Goal: Information Seeking & Learning: Find specific fact

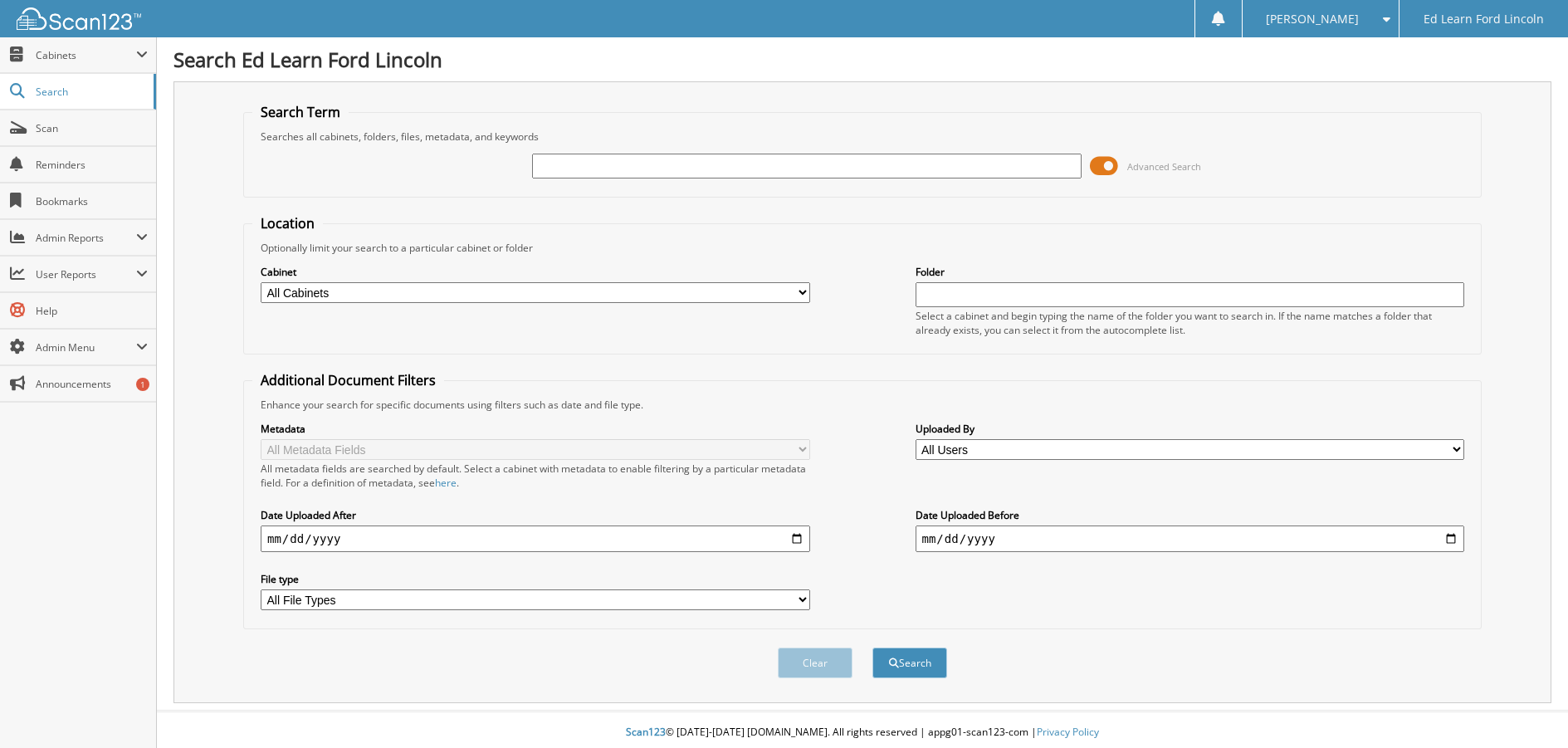
click at [574, 157] on input "text" at bounding box center [807, 166] width 549 height 25
type input "[PERSON_NAME]"
click at [872, 647] on button "Search" at bounding box center [909, 663] width 75 height 31
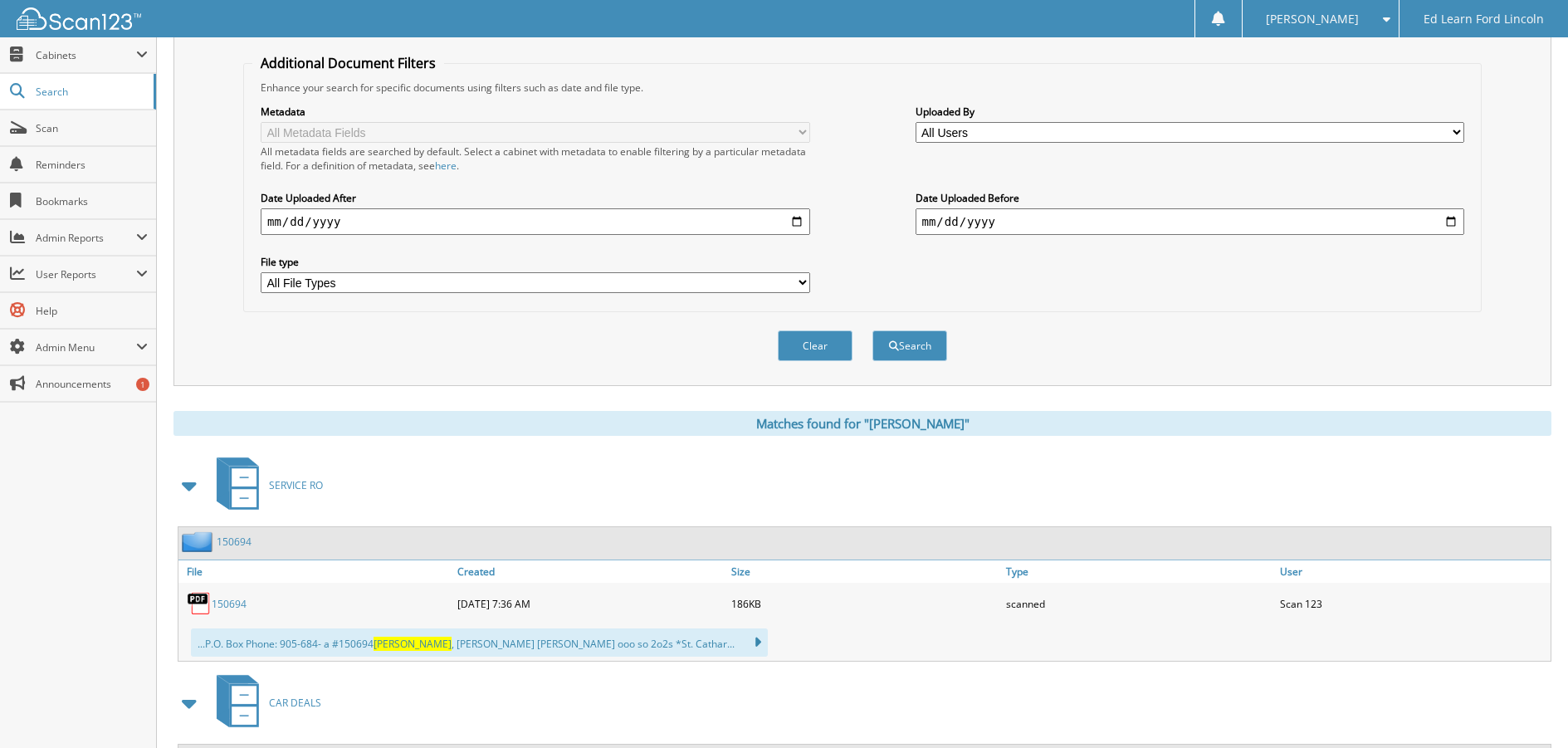
scroll to position [490, 0]
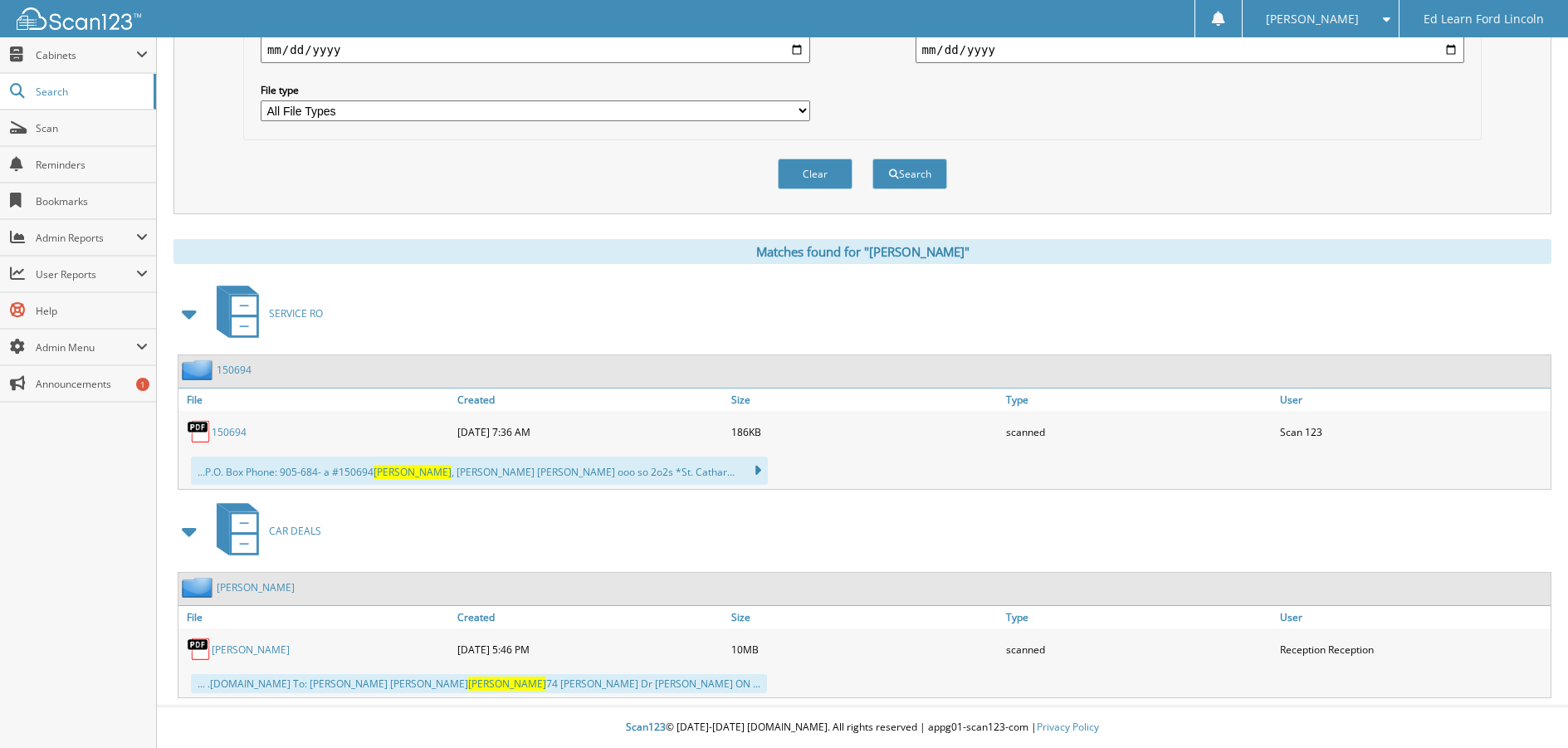
click at [213, 643] on link "[PERSON_NAME]" at bounding box center [250, 650] width 78 height 14
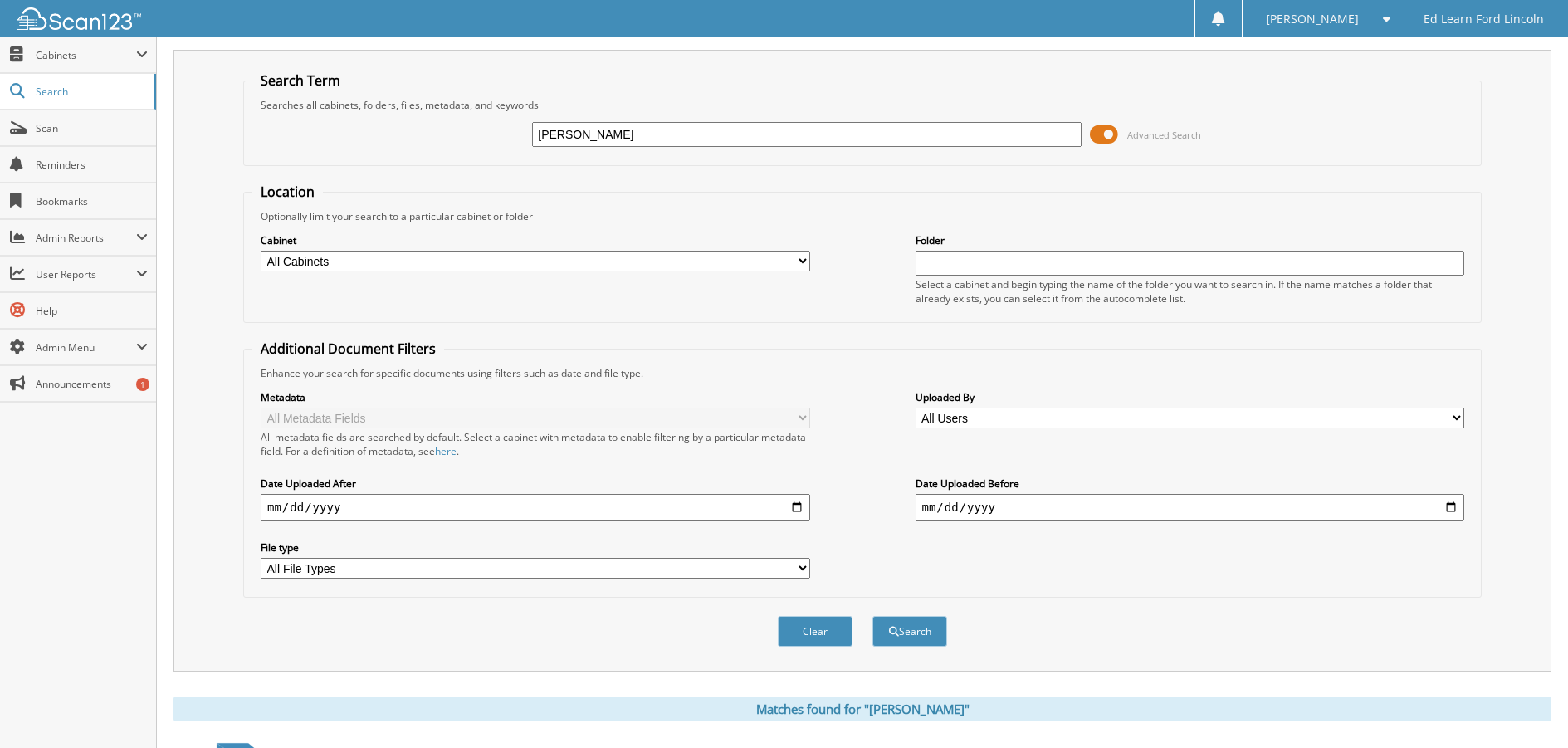
scroll to position [0, 0]
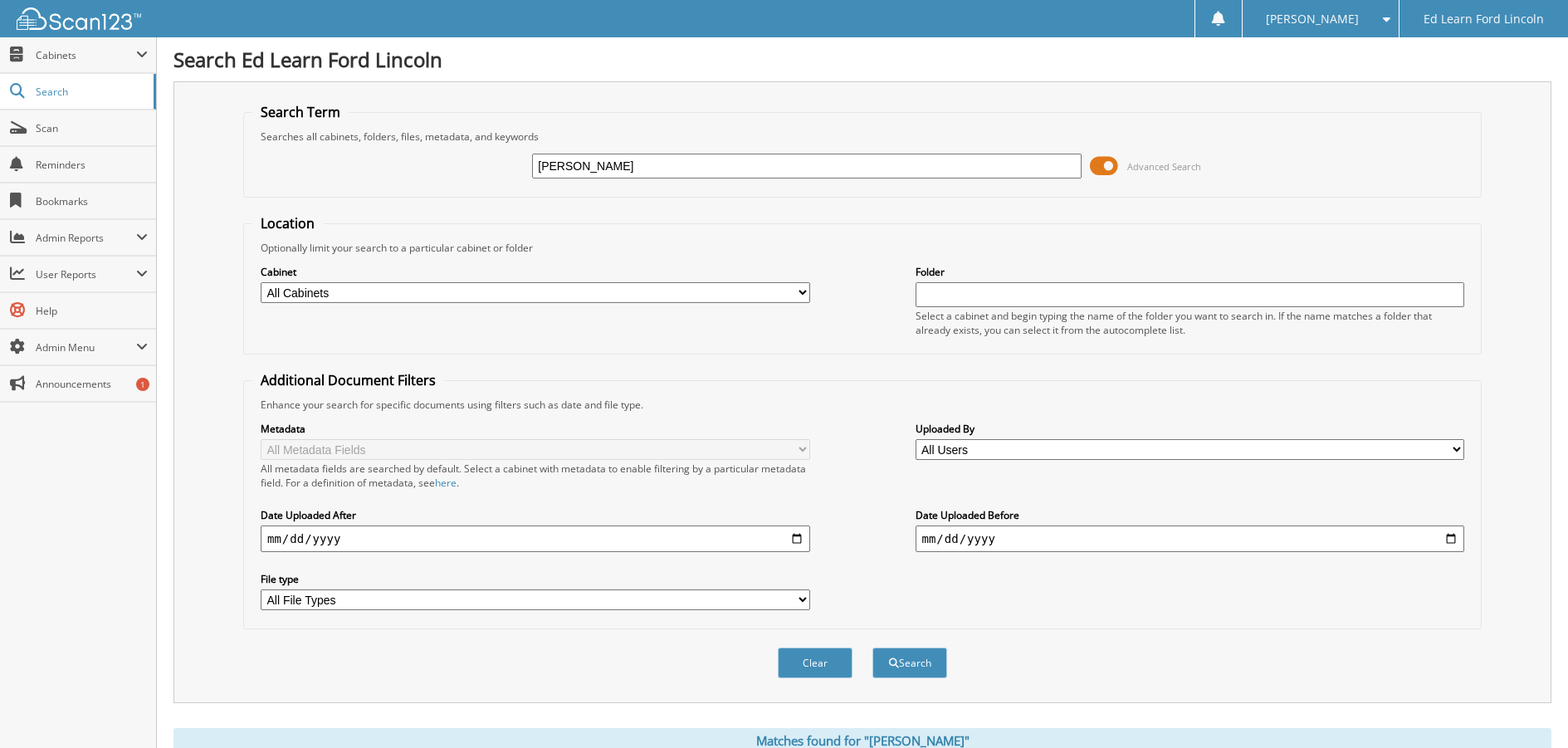
drag, startPoint x: 627, startPoint y: 165, endPoint x: 457, endPoint y: 166, distance: 170.0
click at [457, 166] on div "[PERSON_NAME] Advanced Search" at bounding box center [862, 167] width 1221 height 45
click at [577, 162] on input "text" at bounding box center [807, 166] width 549 height 25
type input "25br765"
click at [872, 647] on button "Search" at bounding box center [909, 663] width 75 height 31
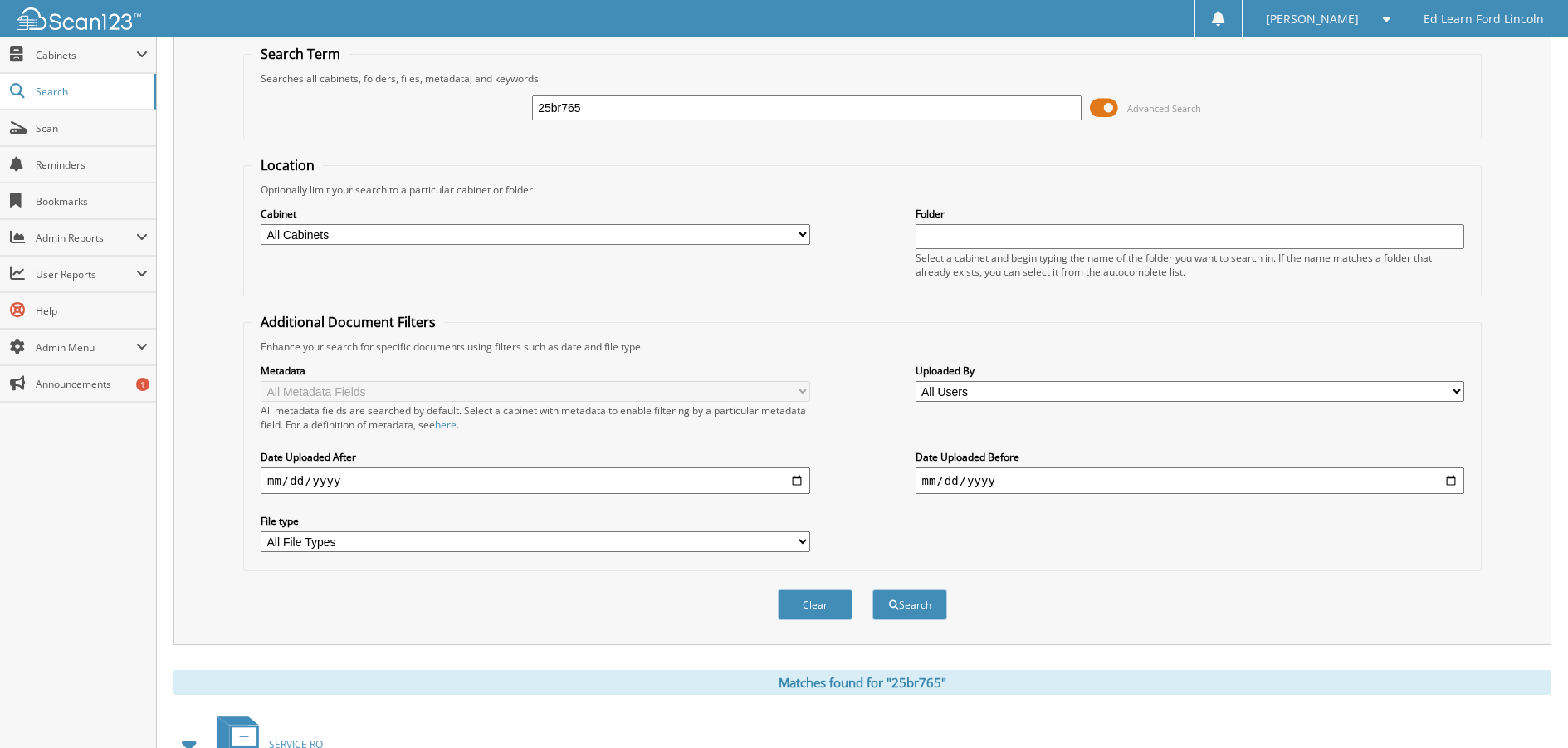
scroll to position [83, 0]
